Goal: Check status: Check status

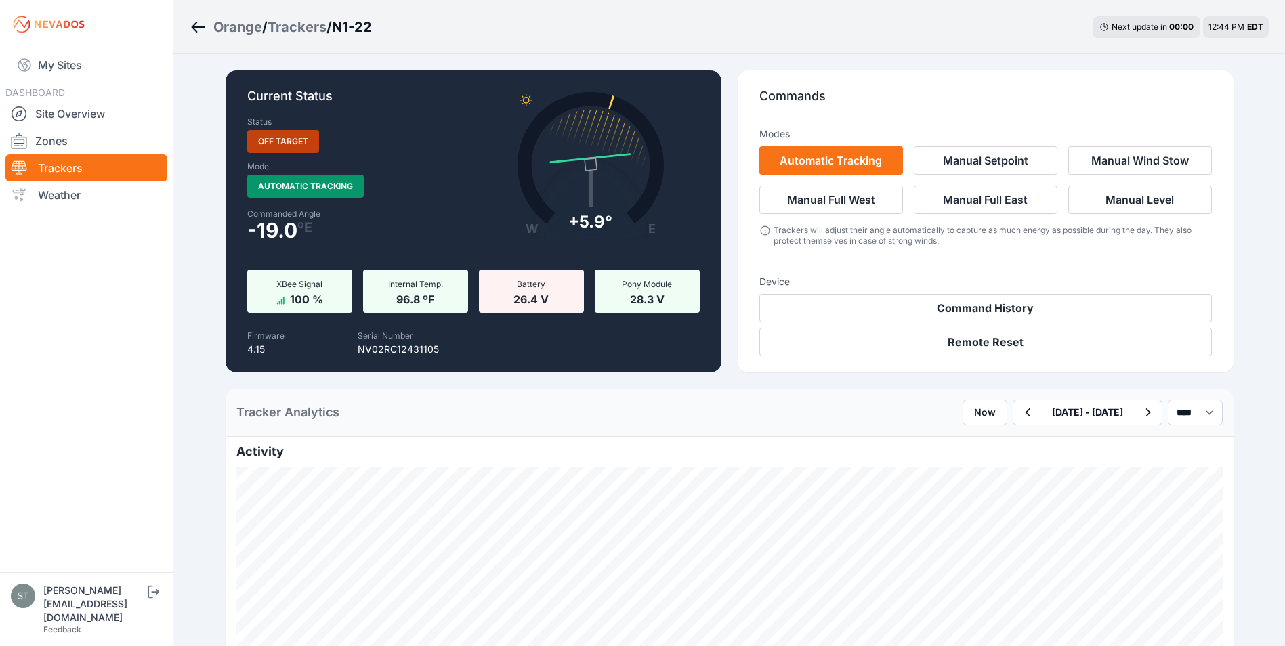
select select "******"
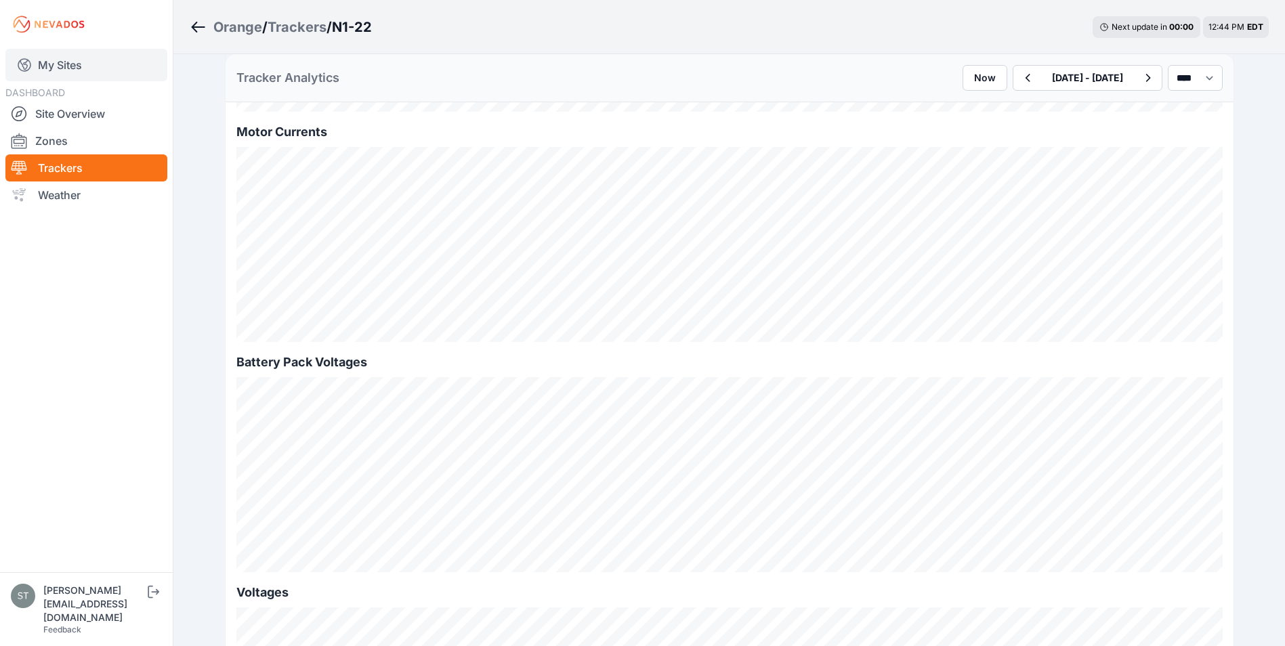
click at [59, 63] on link "My Sites" at bounding box center [86, 65] width 162 height 33
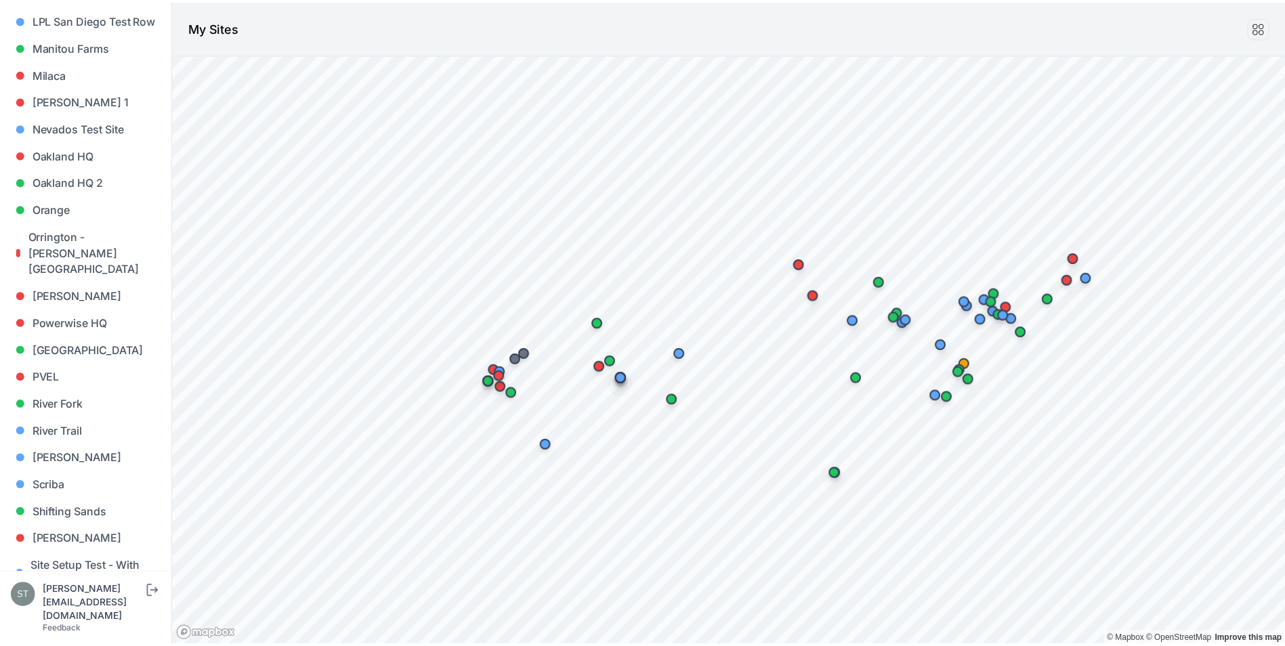
scroll to position [753, 0]
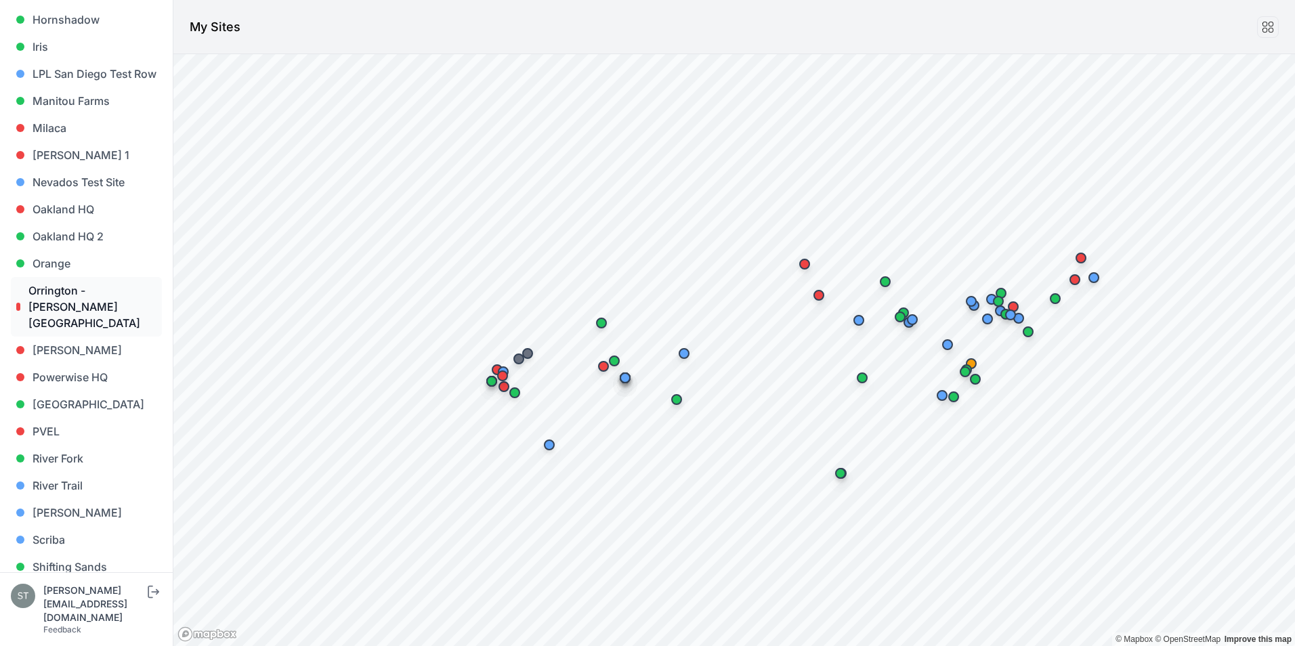
click at [66, 295] on link "Orrington - Brewer Lake" at bounding box center [86, 307] width 151 height 60
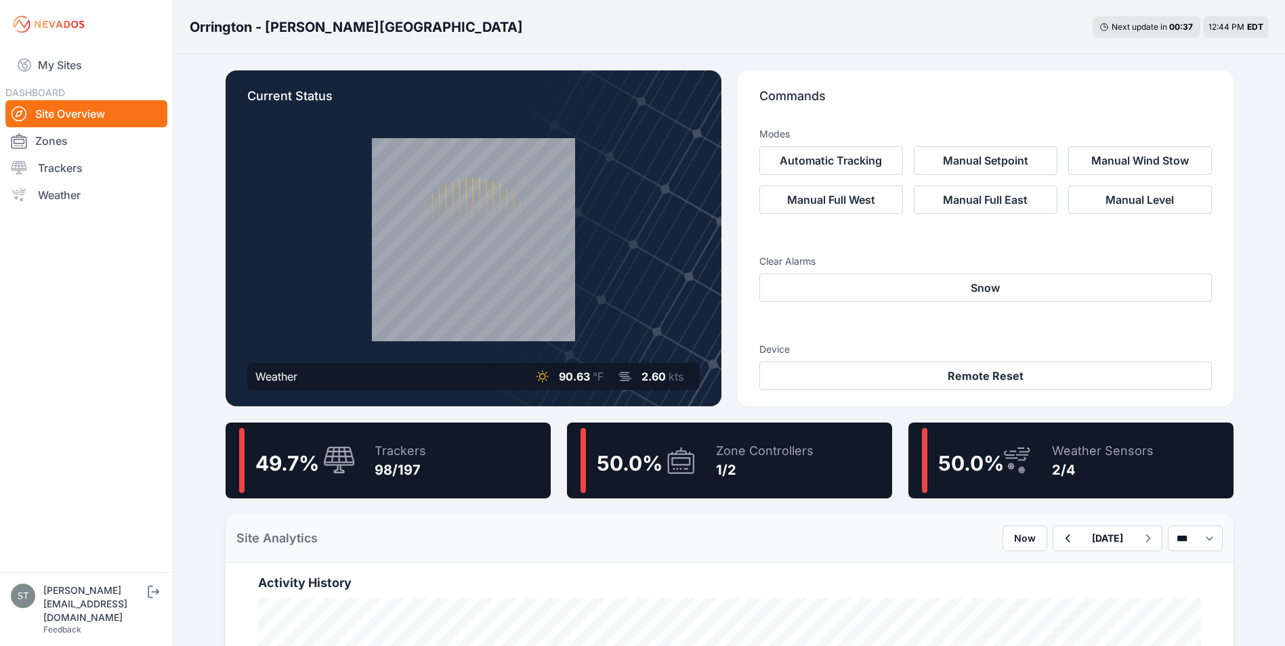
click at [738, 457] on div "Zone Controllers" at bounding box center [765, 451] width 98 height 19
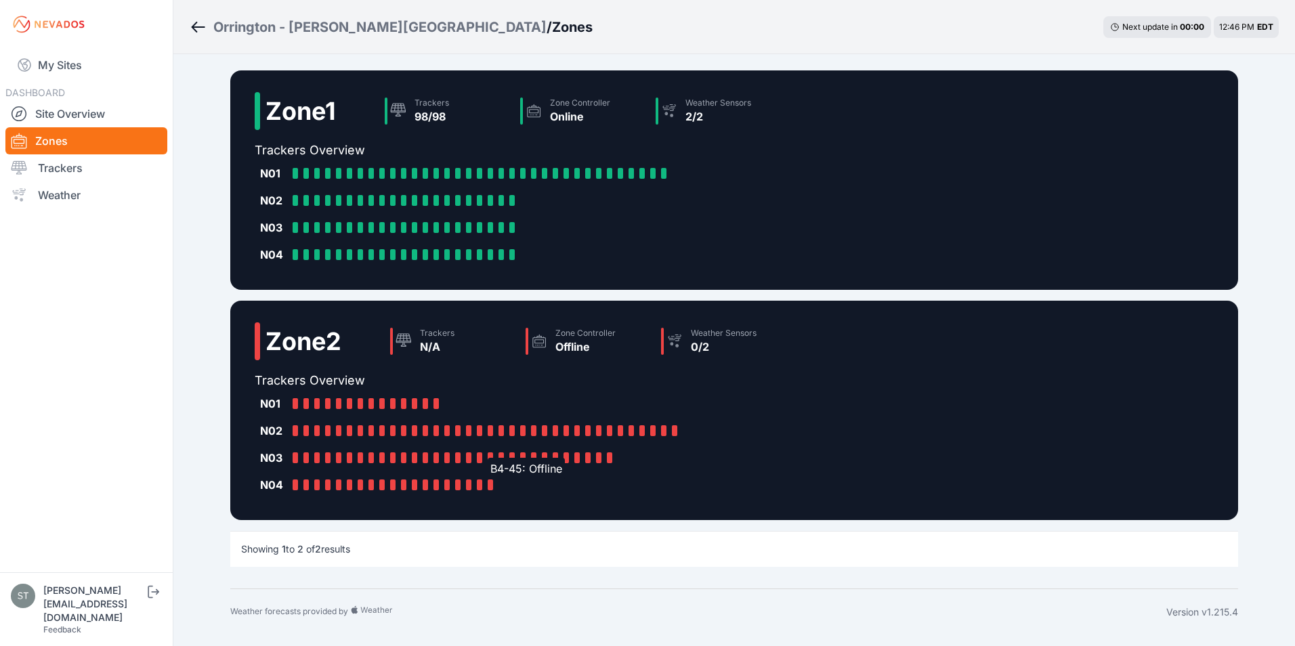
click at [490, 484] on div at bounding box center [490, 485] width 5 height 11
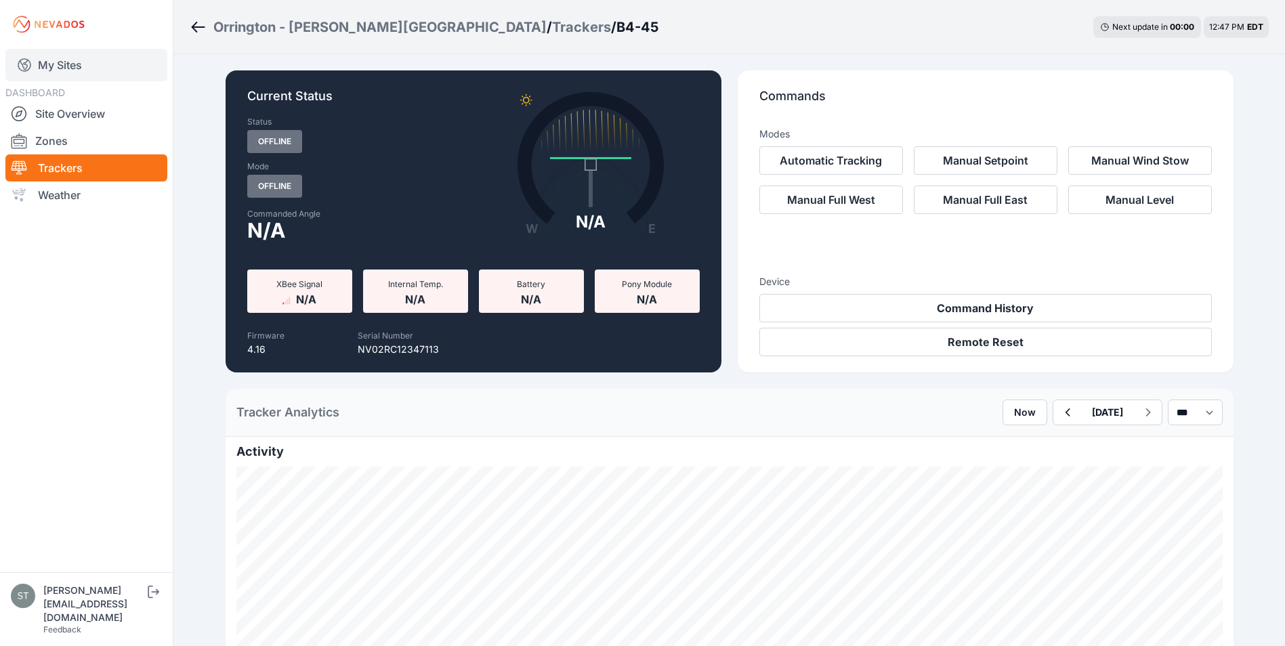
click at [51, 64] on link "My Sites" at bounding box center [86, 65] width 162 height 33
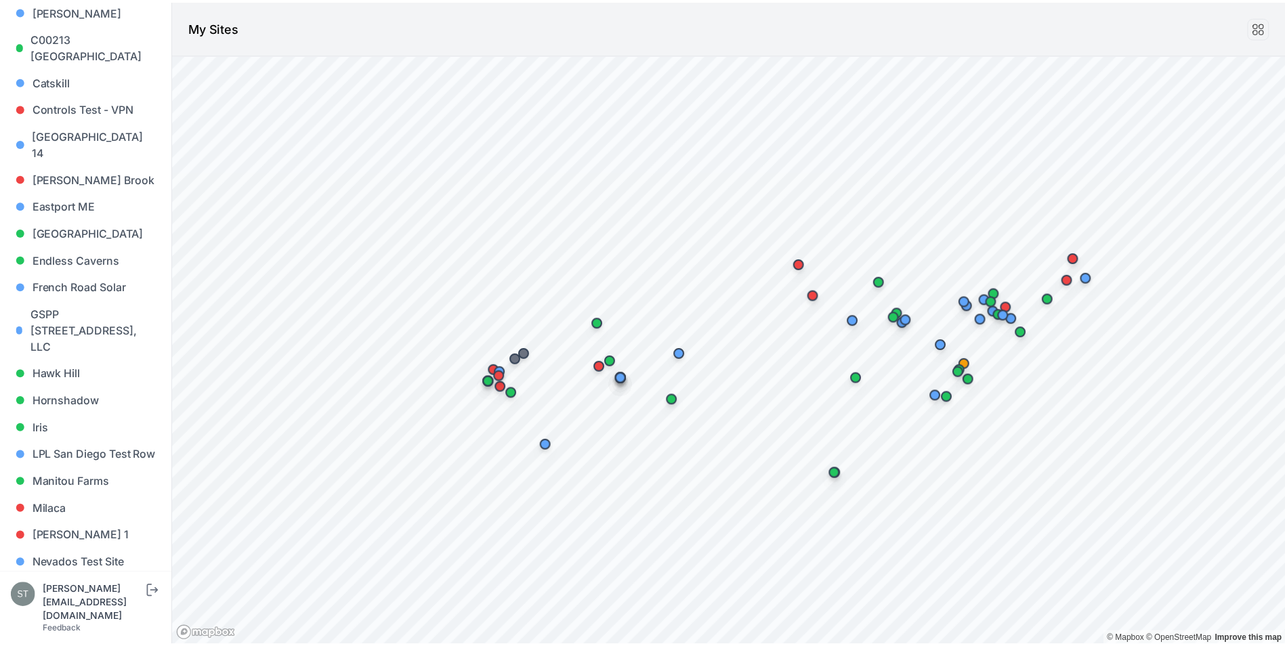
scroll to position [610, 0]
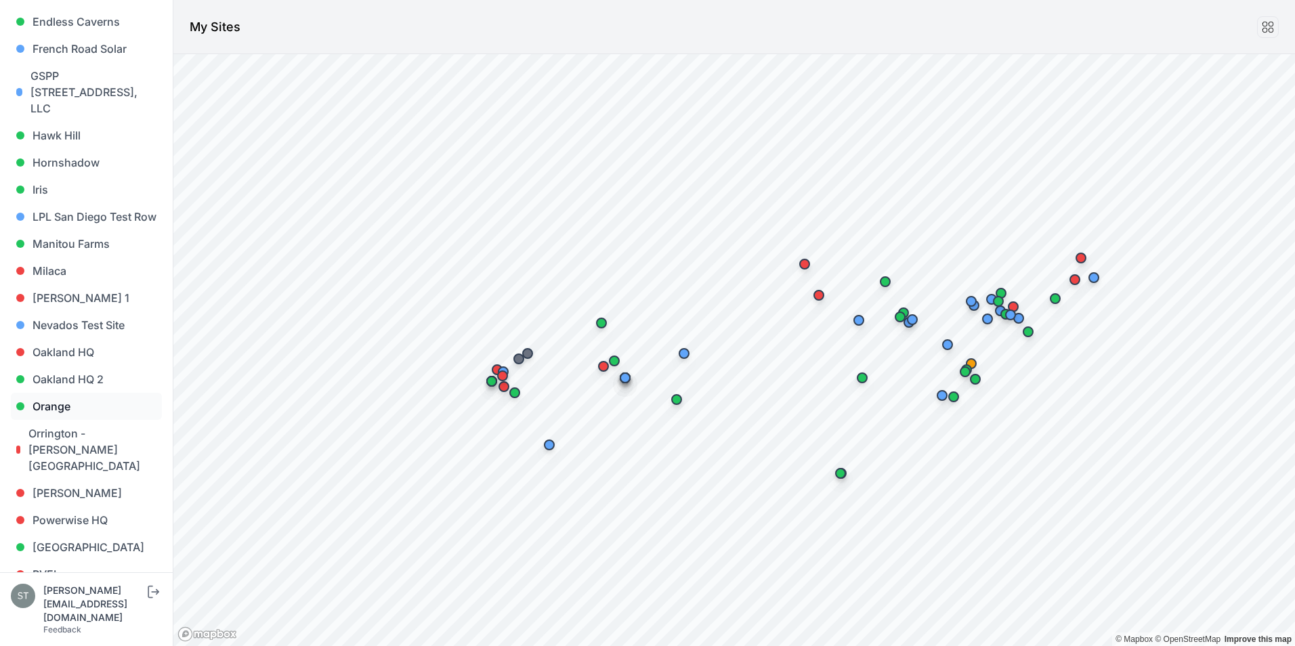
click at [45, 404] on link "Orange" at bounding box center [86, 406] width 151 height 27
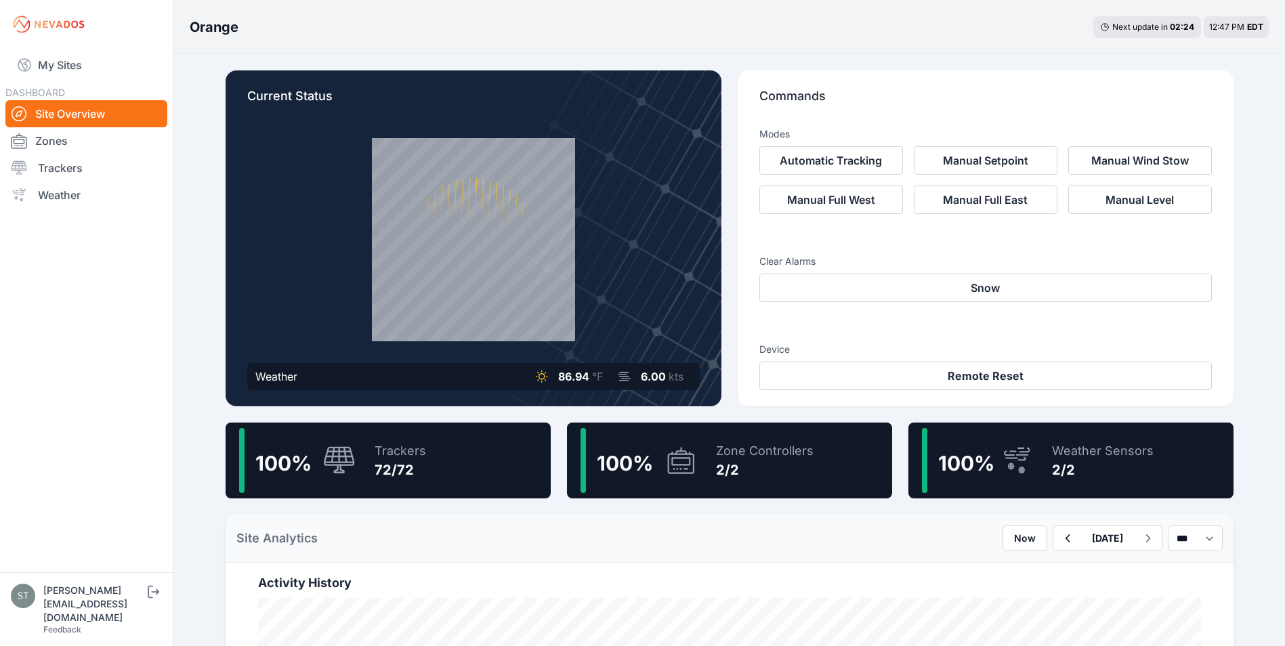
click at [351, 474] on icon at bounding box center [339, 460] width 33 height 29
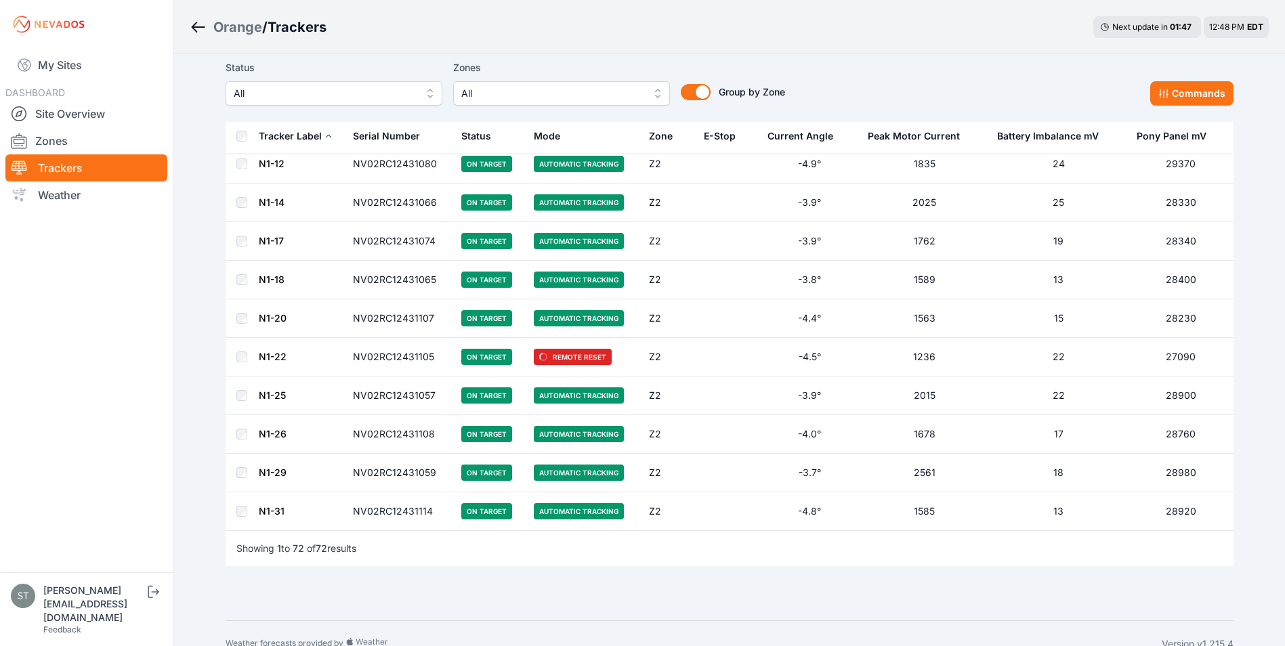
scroll to position [2493, 0]
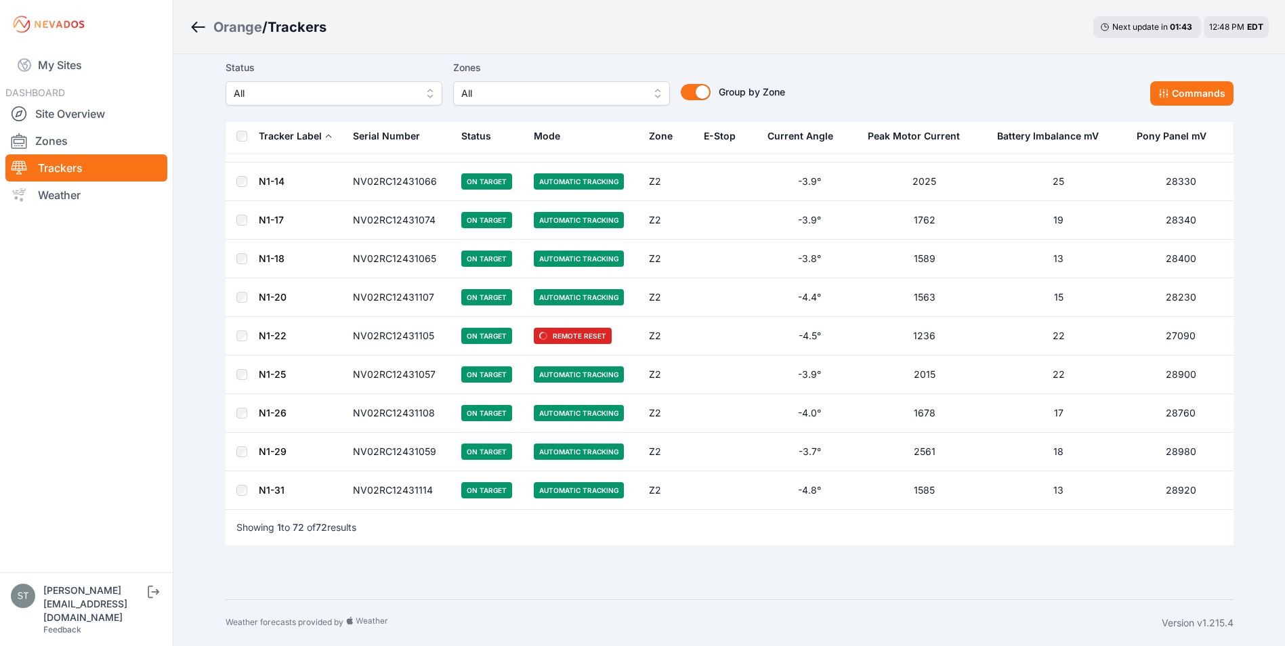
click at [272, 333] on link "N1-22" at bounding box center [273, 336] width 28 height 12
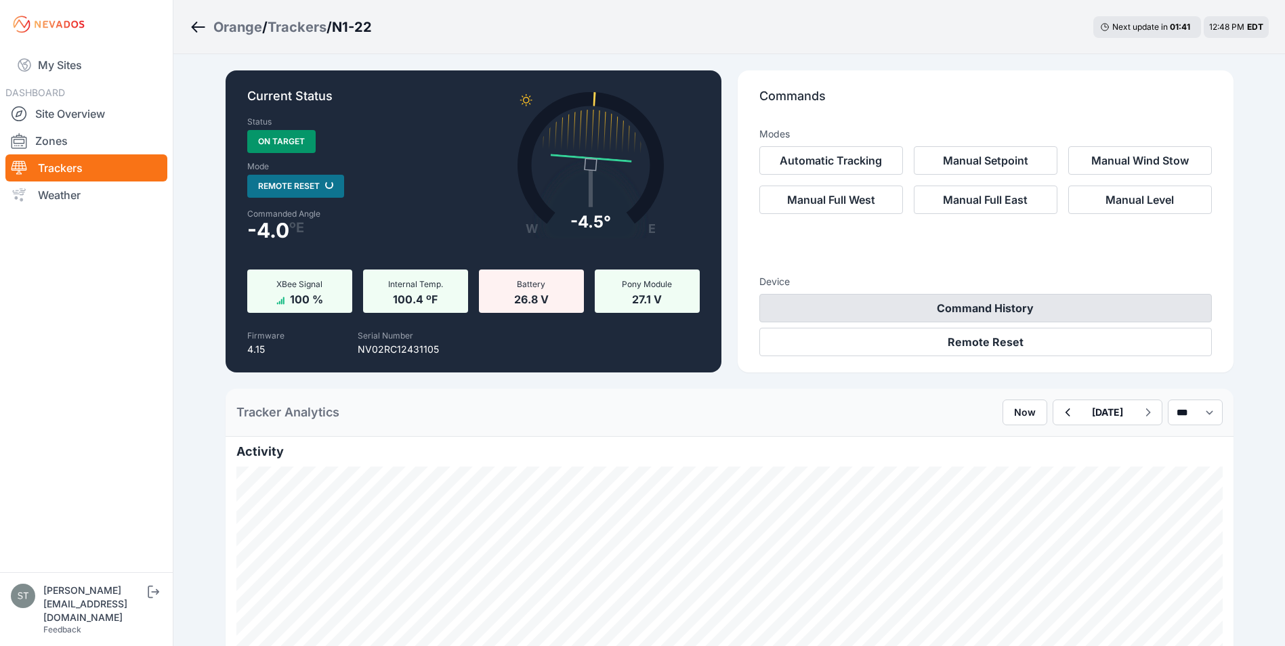
click at [977, 312] on button "Command History" at bounding box center [985, 308] width 453 height 28
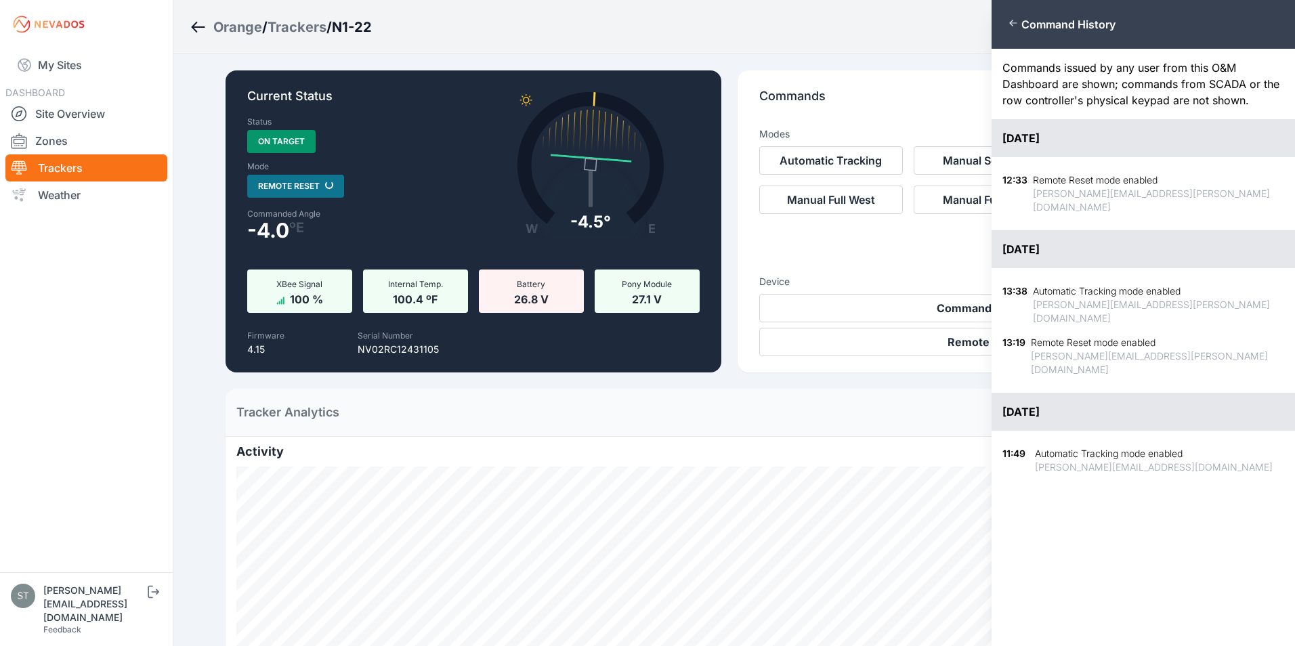
click at [905, 39] on div "Close panel Command History Commands issued by any user from this O&M Dashboard…" at bounding box center [647, 323] width 1295 height 646
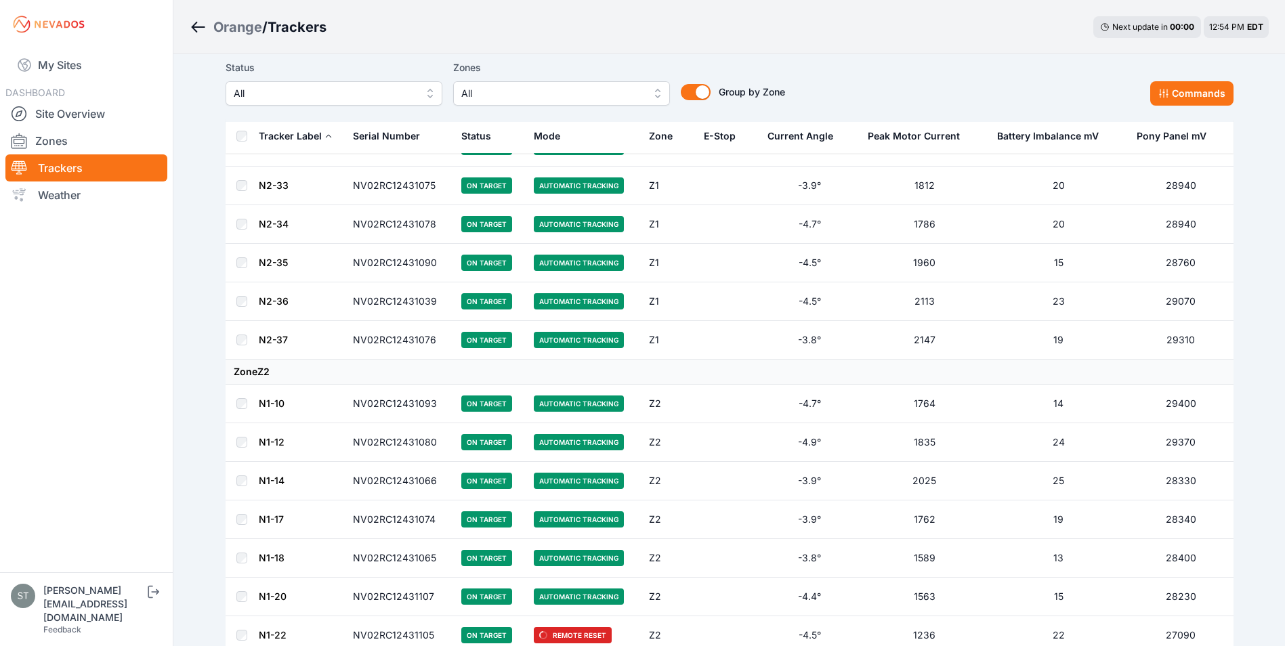
scroll to position [2429, 0]
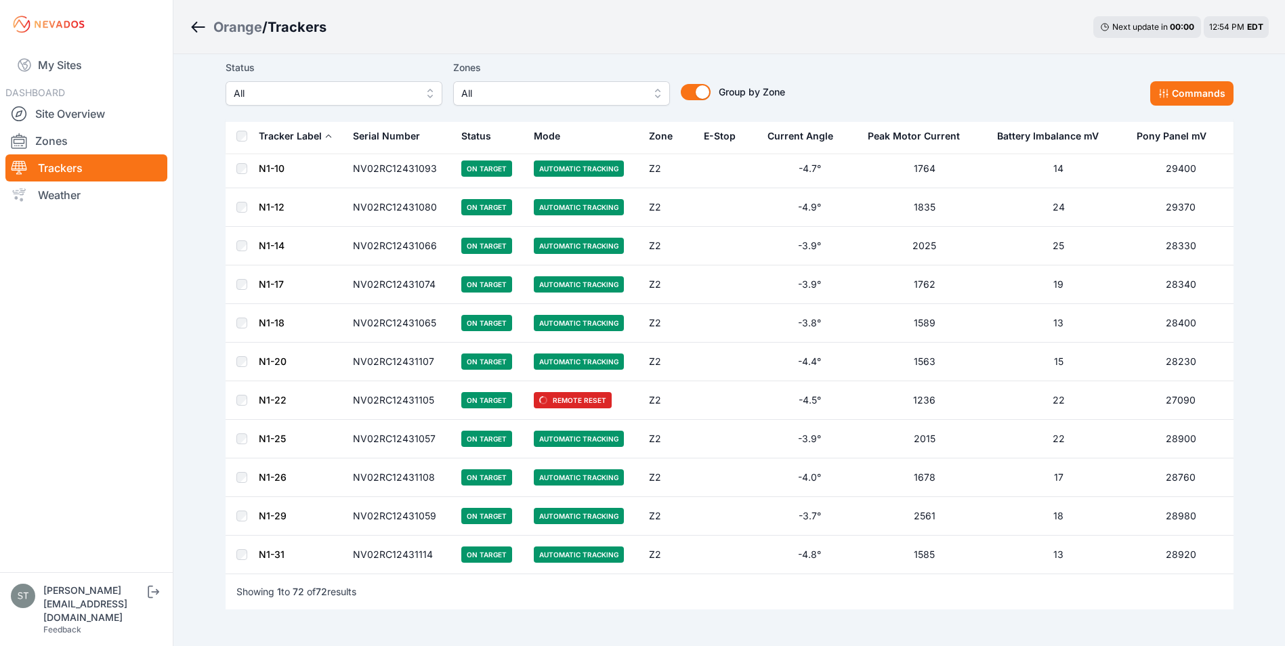
click at [278, 397] on link "N1-22" at bounding box center [273, 400] width 28 height 12
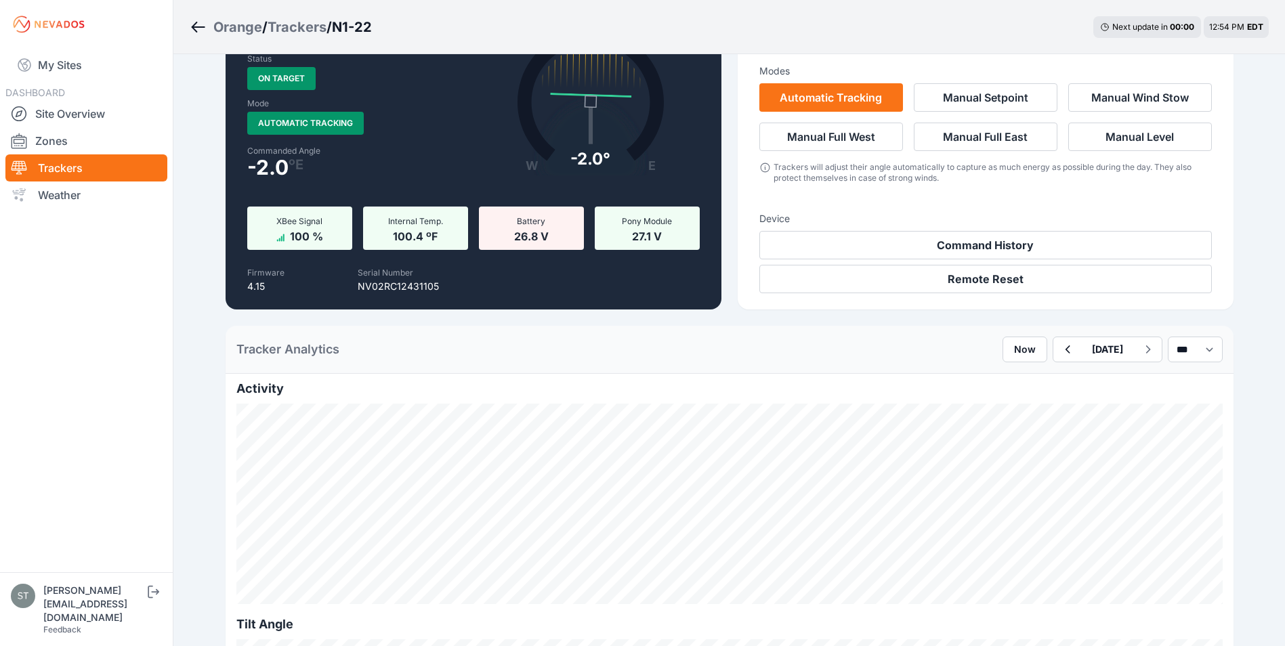
scroll to position [271, 0]
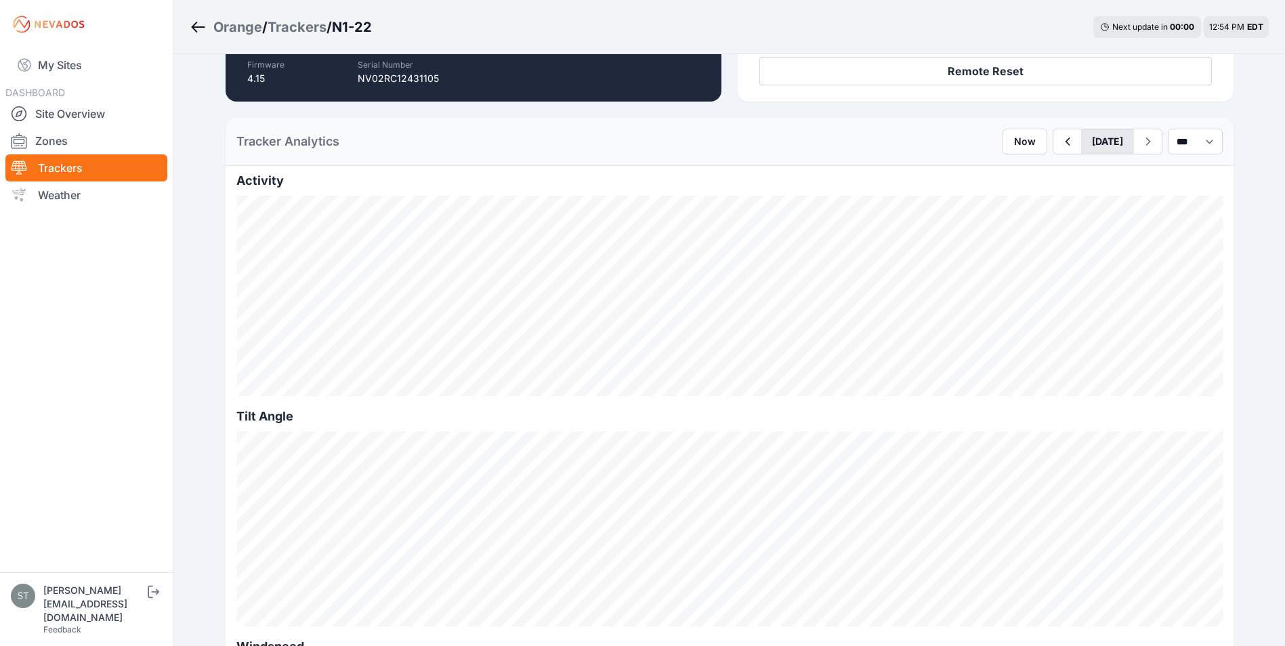
click at [1097, 143] on button "[DATE]" at bounding box center [1107, 141] width 53 height 24
click at [1179, 144] on select "*** **** *****" at bounding box center [1195, 142] width 55 height 26
click at [1168, 129] on select "*** **** *****" at bounding box center [1195, 142] width 55 height 26
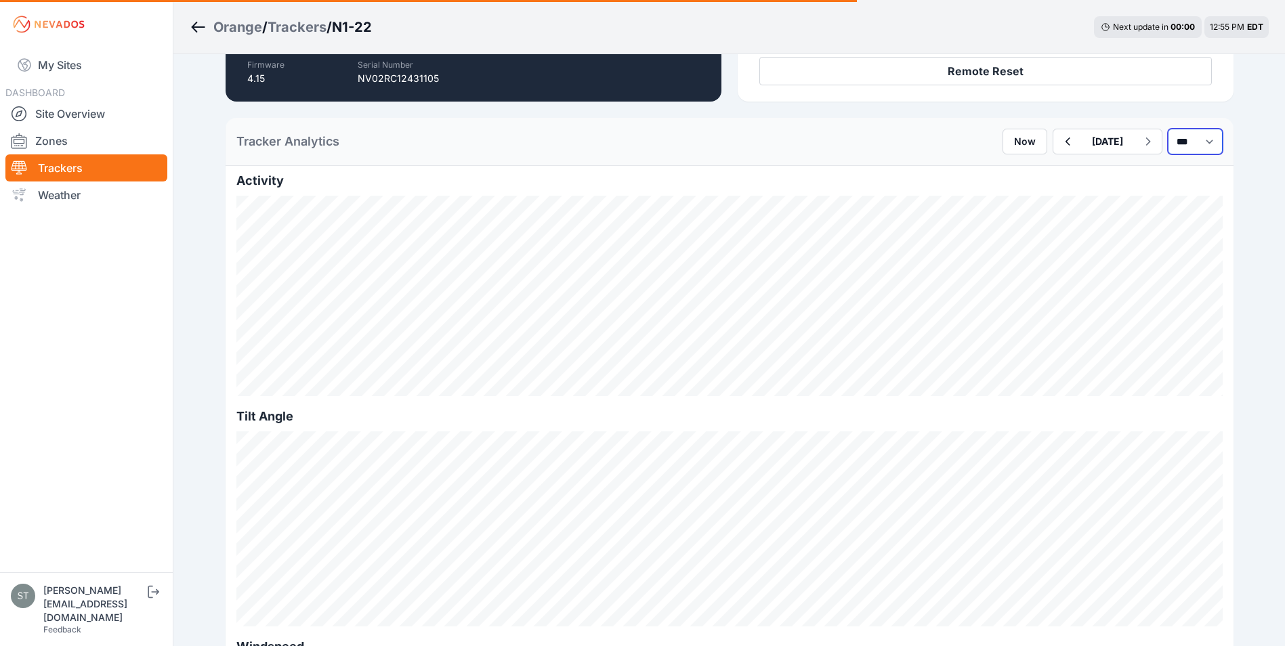
select select "*******"
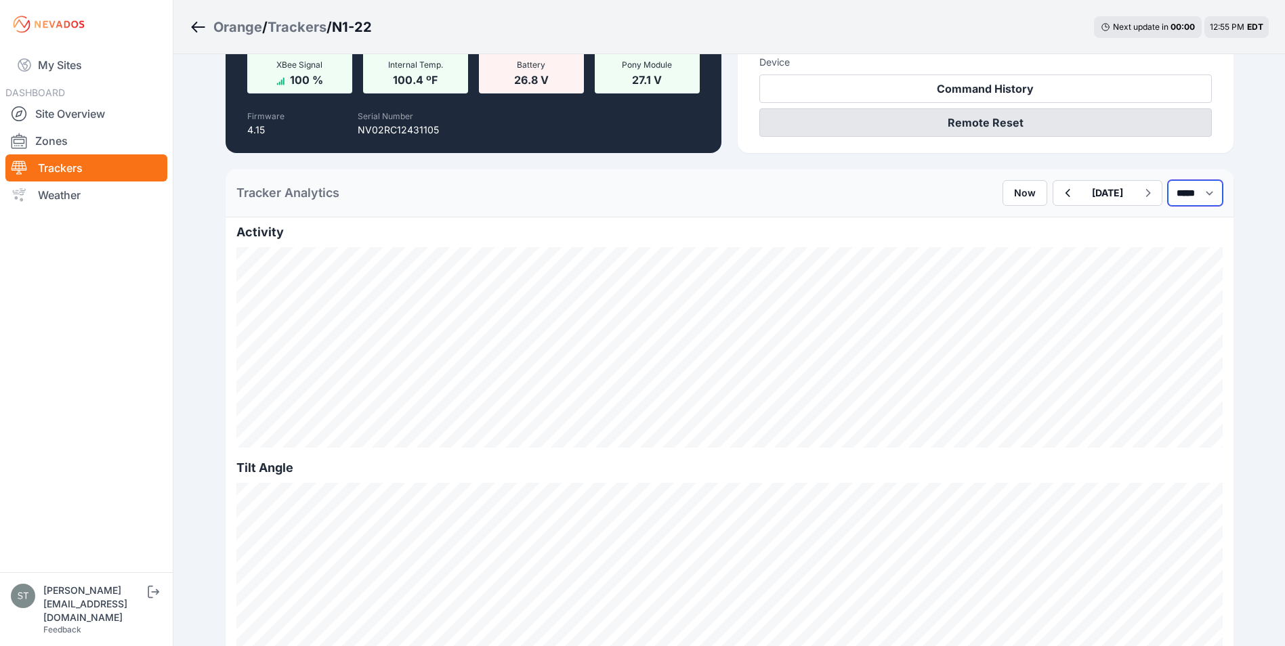
scroll to position [271, 0]
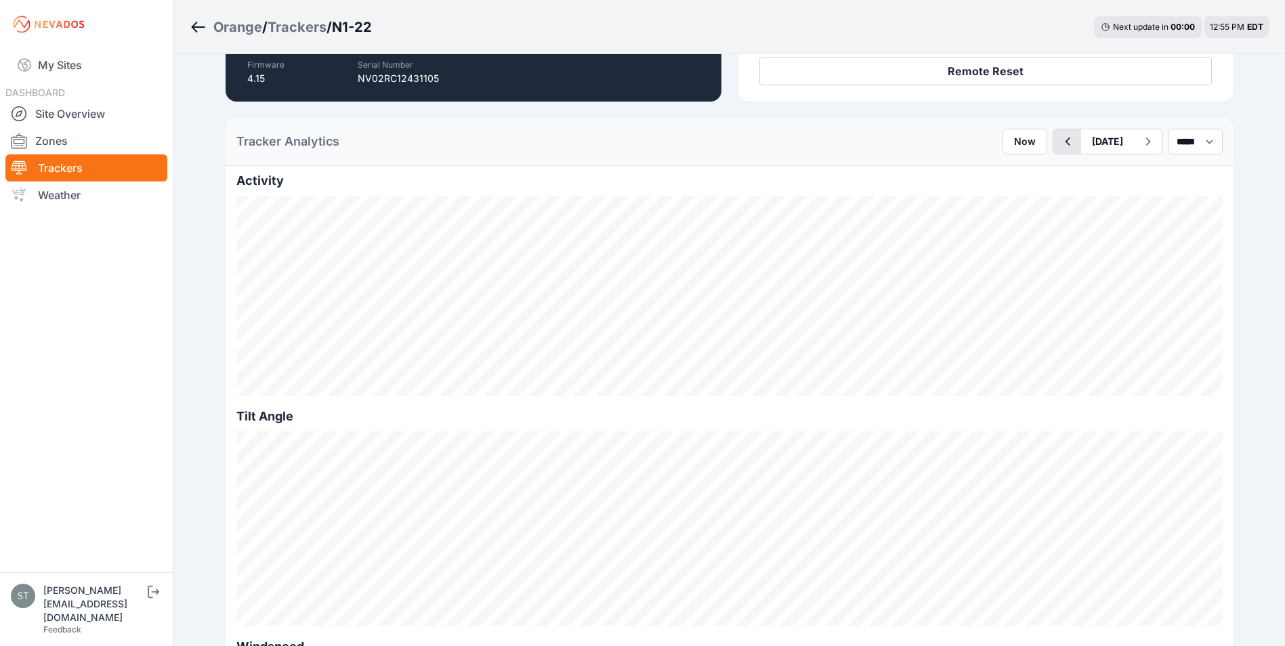
click at [1059, 140] on icon "button" at bounding box center [1067, 141] width 17 height 16
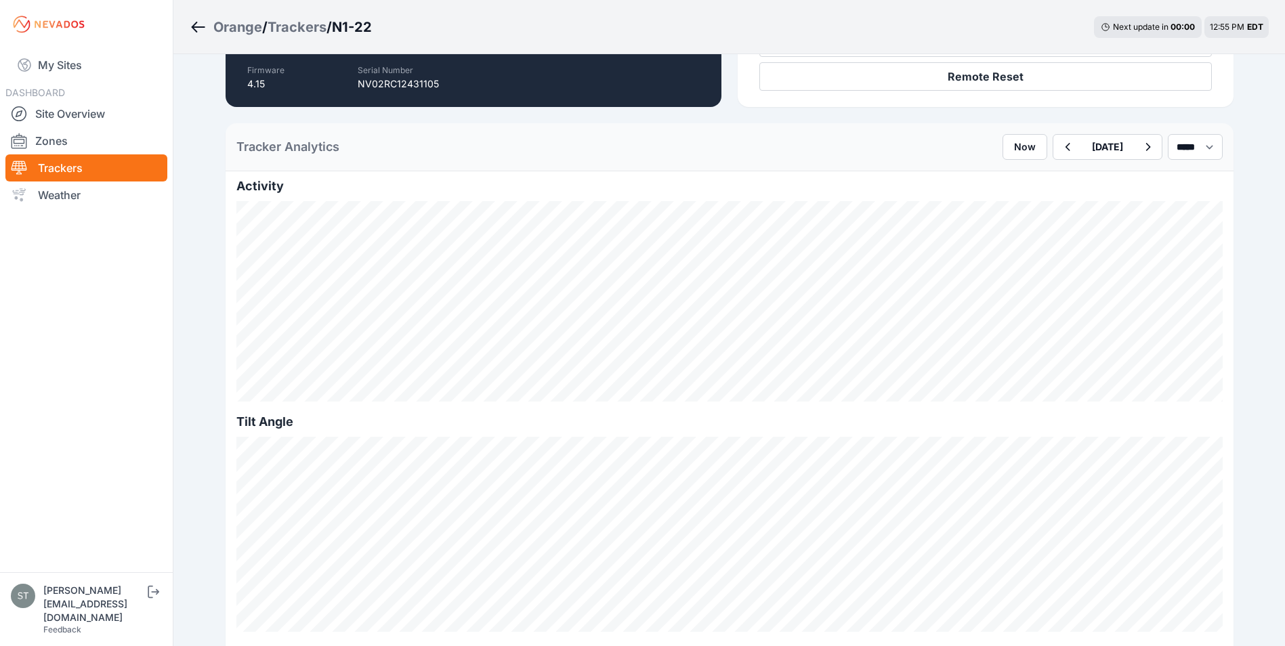
scroll to position [339, 0]
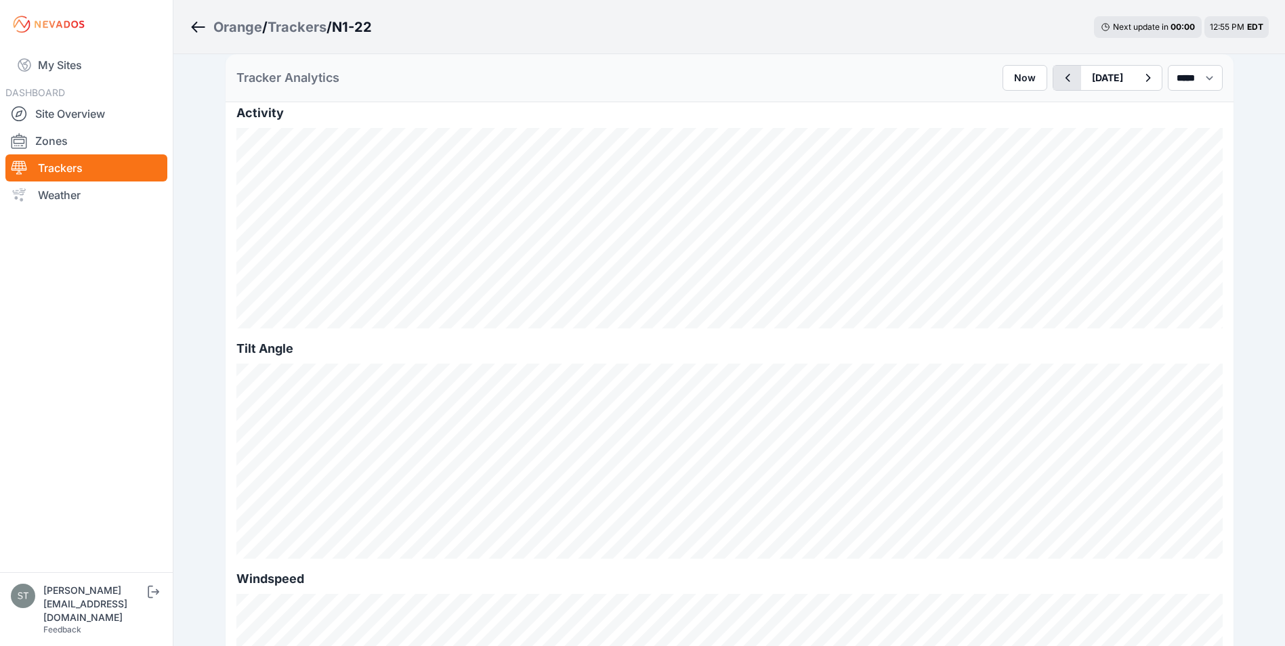
click at [1059, 79] on icon "button" at bounding box center [1067, 78] width 17 height 16
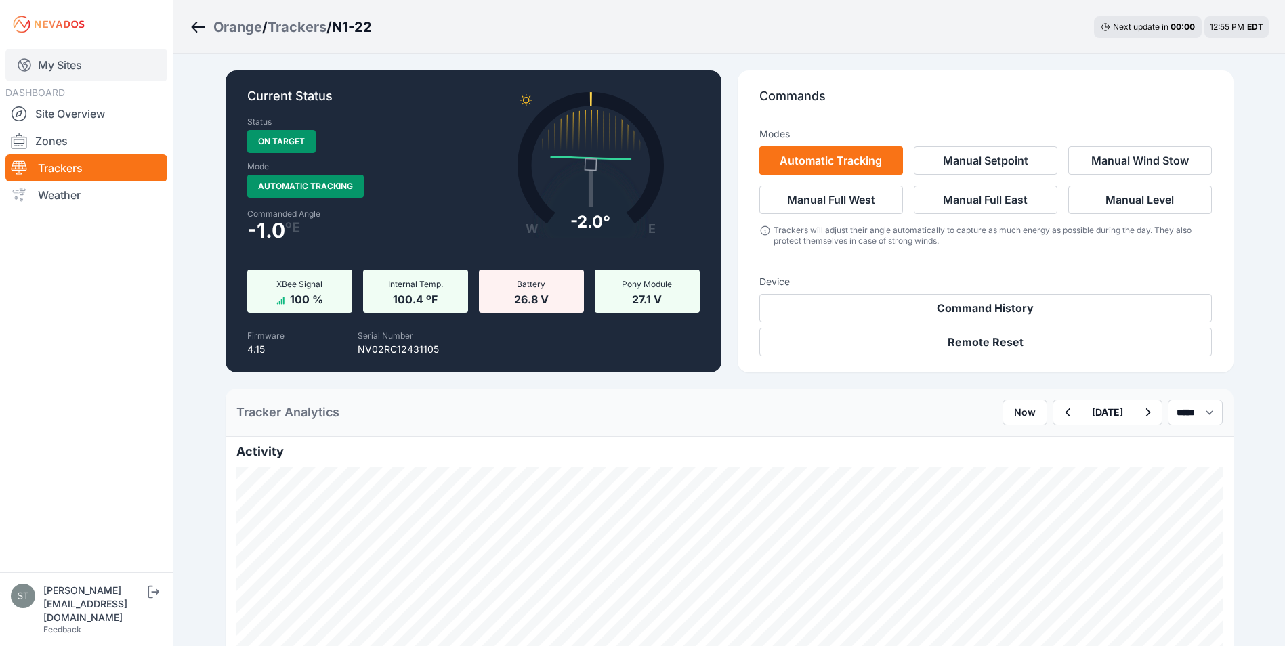
click at [64, 70] on link "My Sites" at bounding box center [86, 65] width 162 height 33
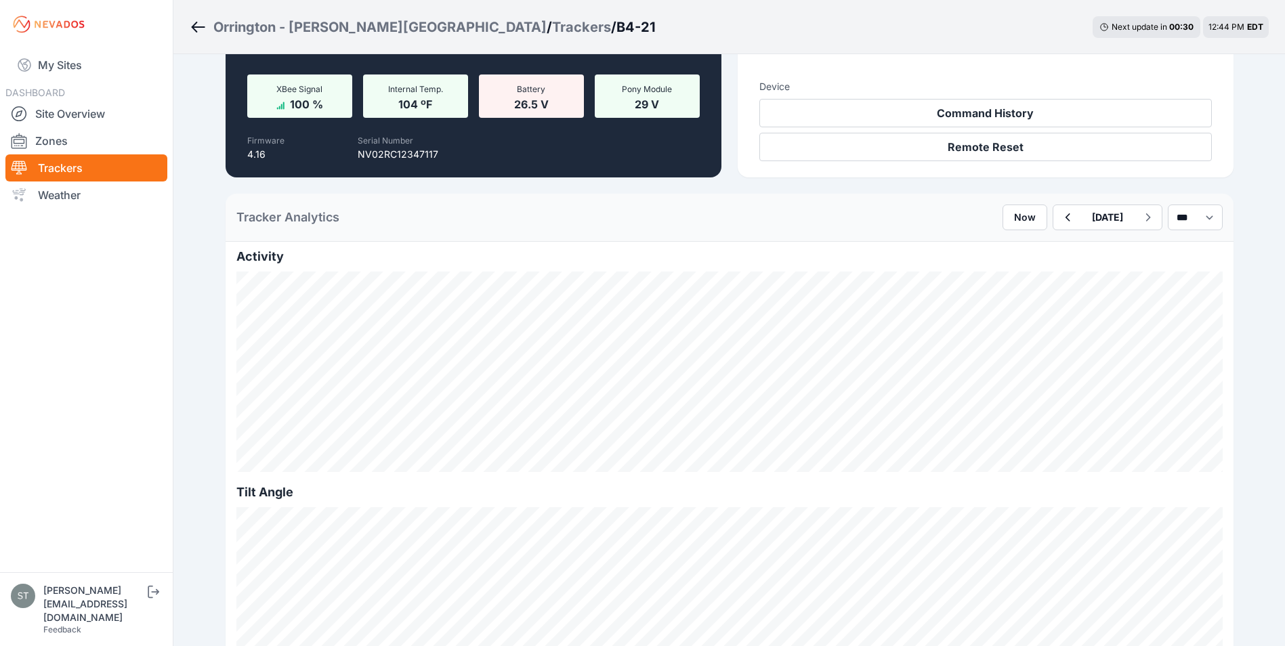
scroll to position [339, 0]
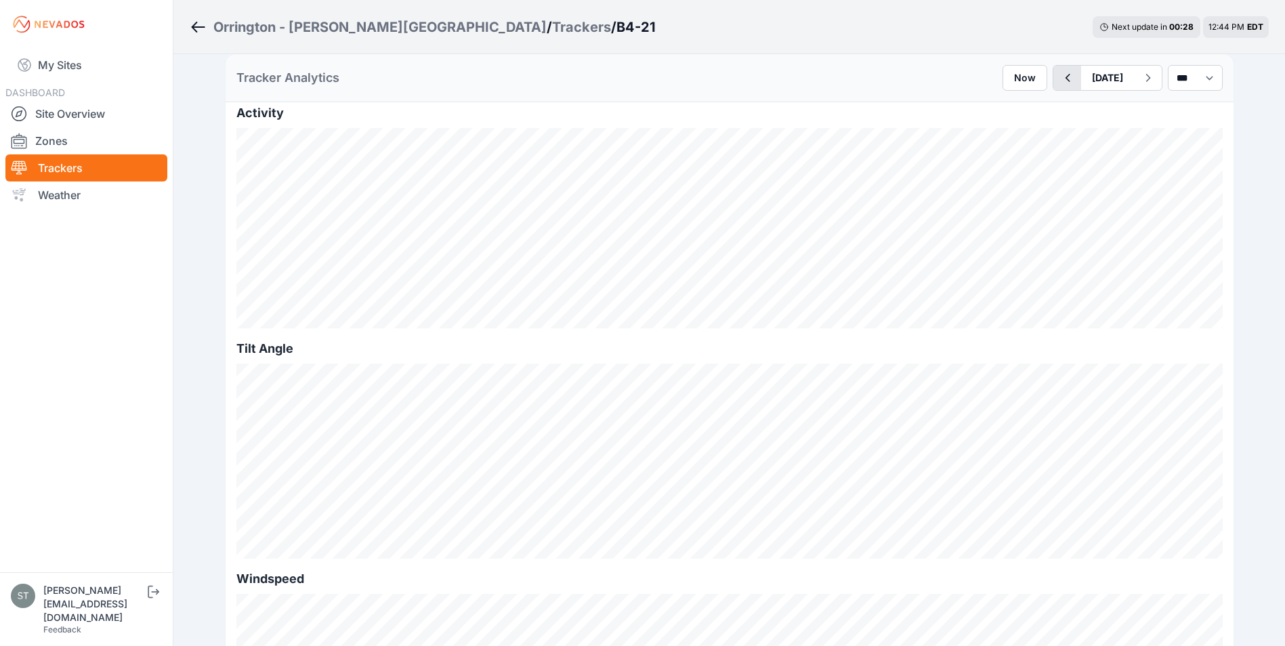
click at [1059, 76] on icon "button" at bounding box center [1067, 78] width 17 height 16
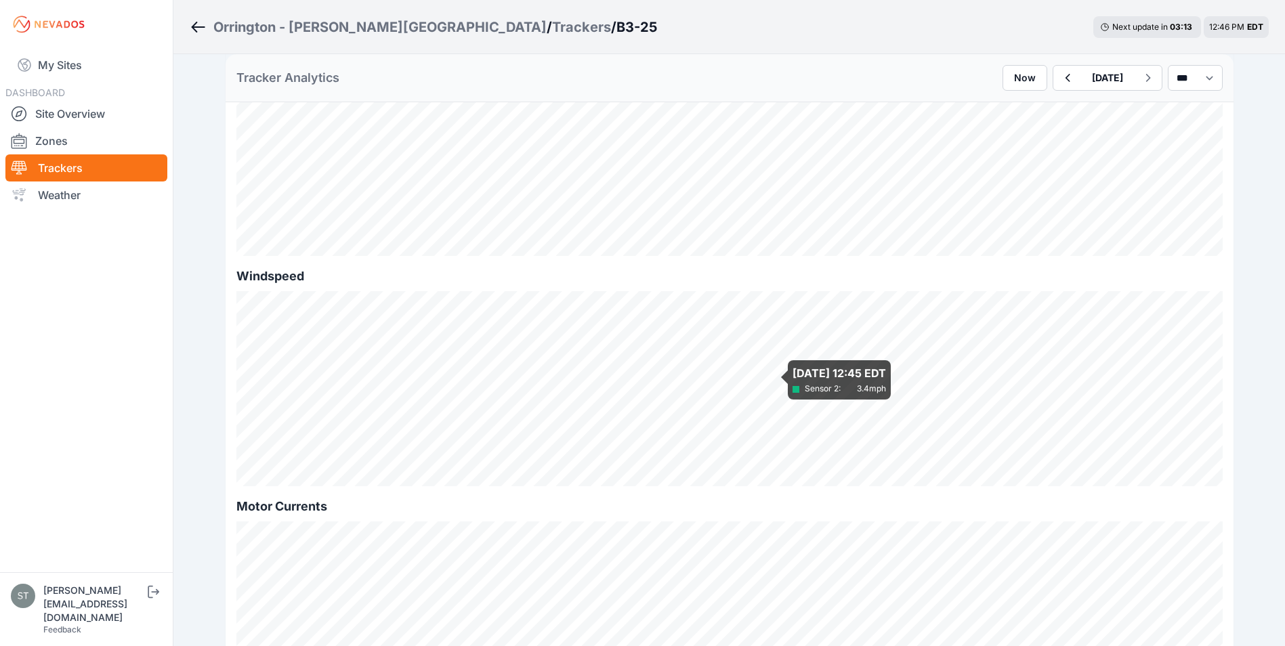
scroll to position [610, 0]
